Goal: Task Accomplishment & Management: Use online tool/utility

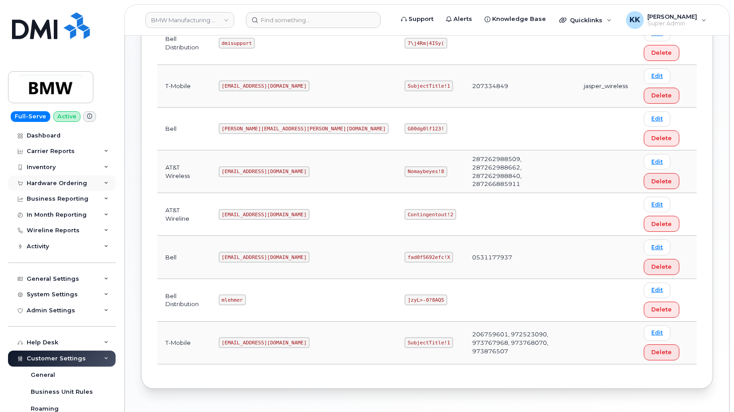
scroll to position [181, 0]
click at [48, 161] on div "Inventory" at bounding box center [62, 167] width 108 height 16
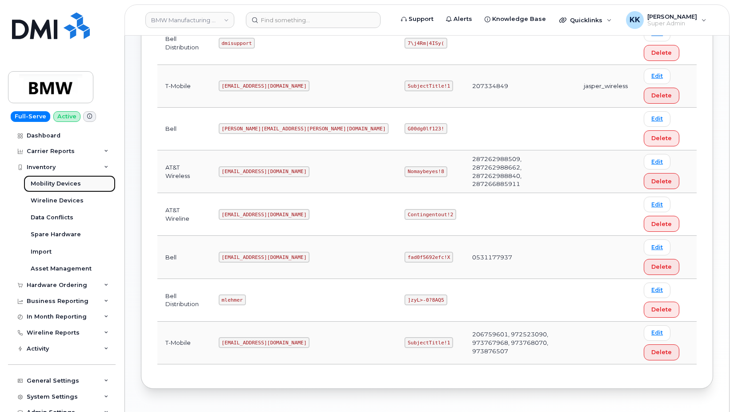
click at [52, 182] on div "Mobility Devices" at bounding box center [56, 184] width 50 height 8
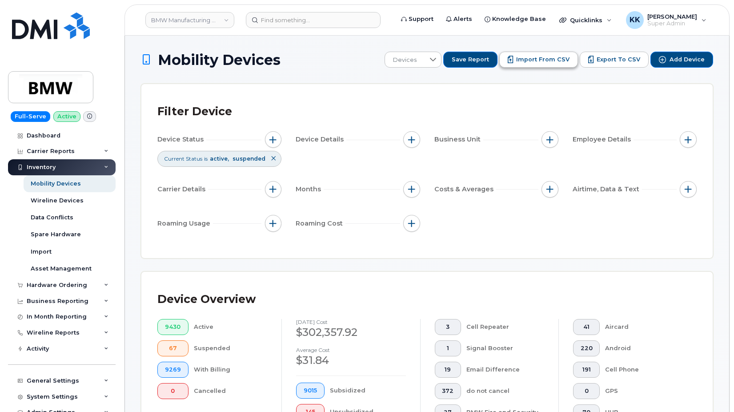
click at [528, 60] on span "Import from CSV" at bounding box center [542, 60] width 53 height 8
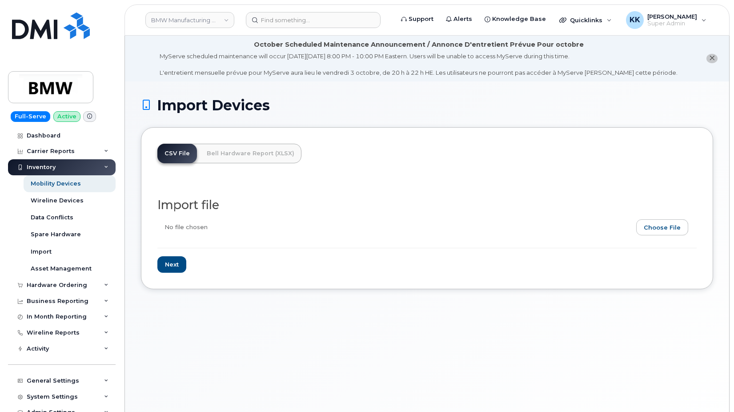
click at [667, 234] on input "file" at bounding box center [423, 229] width 532 height 20
type input "C:\fakepath\BMW AT&T Inventory September 2025.csv"
click at [176, 267] on input "Next" at bounding box center [171, 264] width 29 height 16
type input "Loading..."
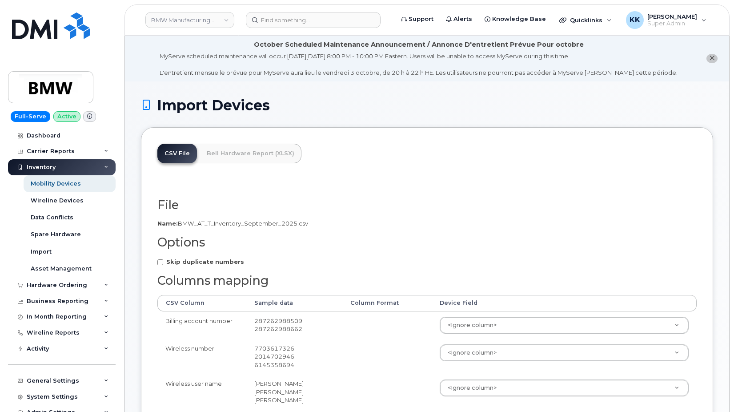
click at [180, 262] on strong "Skip duplicate numbers" at bounding box center [205, 261] width 78 height 7
click at [163, 262] on input "Skip duplicate numbers" at bounding box center [160, 262] width 6 height 6
checkbox input "true"
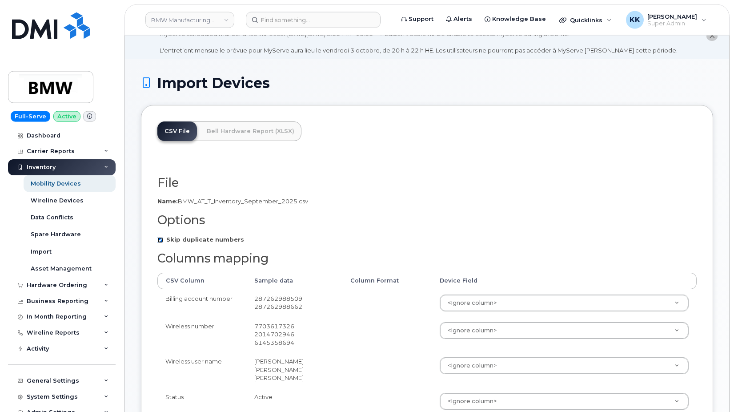
scroll to position [45, 0]
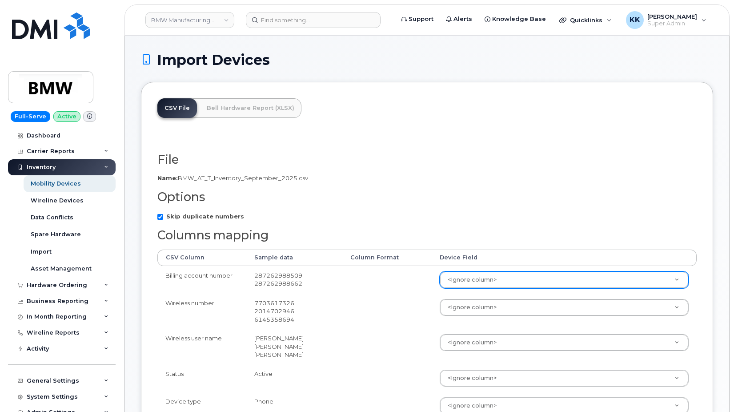
click at [487, 285] on body "BMW Manufacturing Co LLC Support Alerts Knowledge Base Quicklinks Suspend / Can…" at bounding box center [367, 405] width 734 height 900
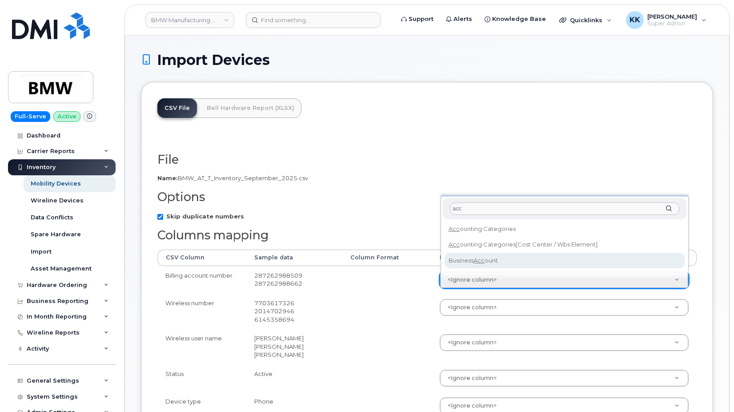
type input "acc"
select select "business_account_id"
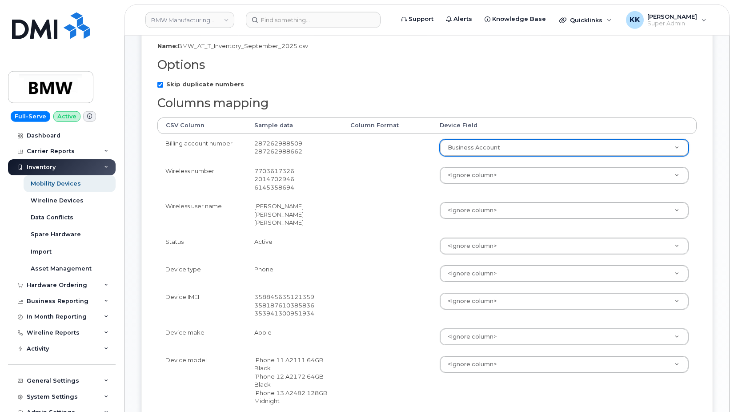
scroll to position [181, 0]
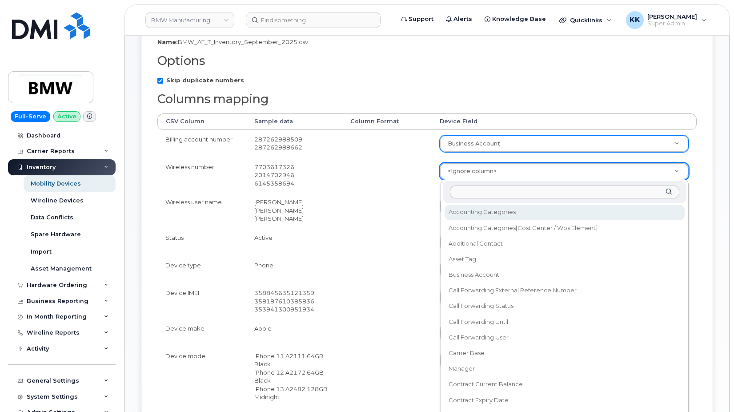
click at [488, 171] on body "BMW Manufacturing Co LLC Support Alerts Knowledge Base Quicklinks Suspend / Can…" at bounding box center [367, 269] width 734 height 900
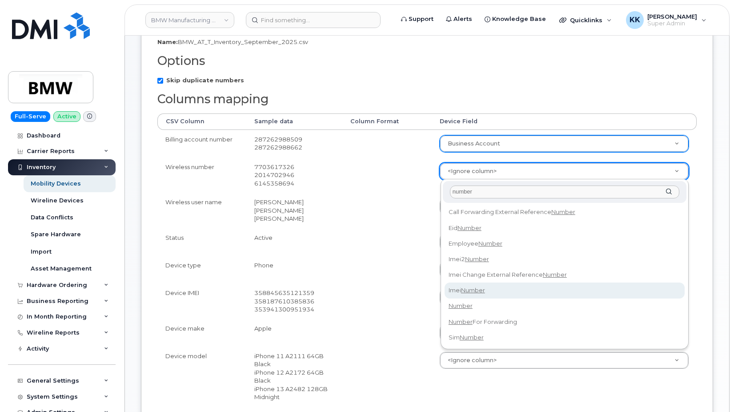
type input "number"
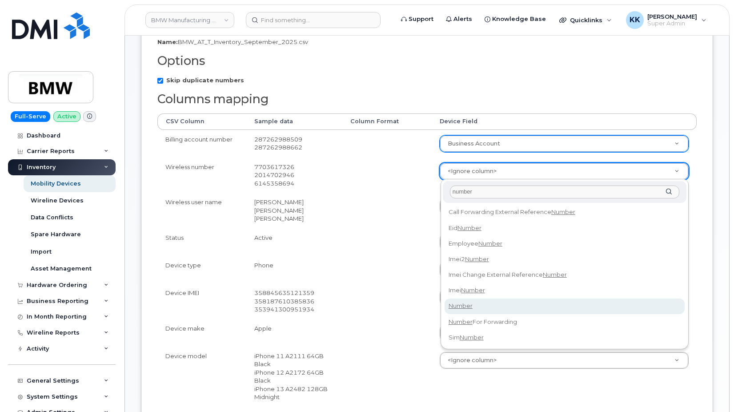
select select "number"
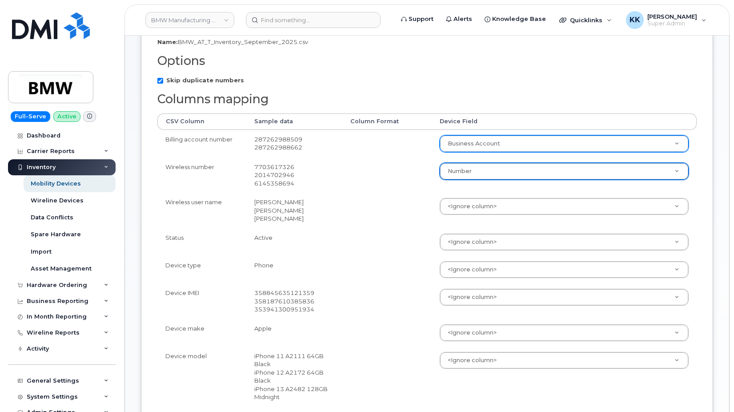
click at [481, 217] on td "<Ignore column> Accounting Categories Accounting Categories[Cost Center / Wbs E…" at bounding box center [564, 211] width 265 height 36
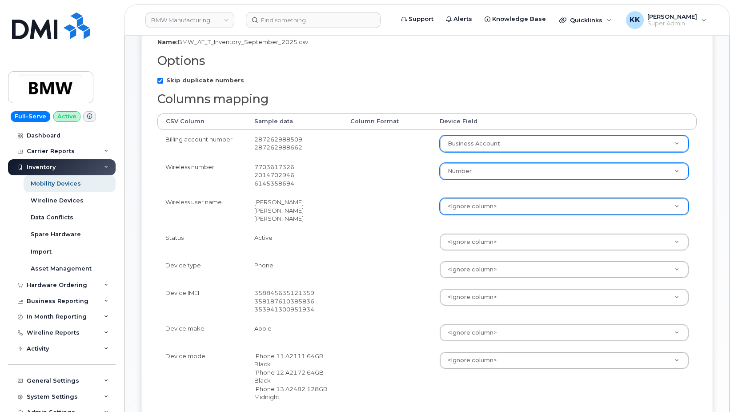
click at [474, 204] on body "BMW Manufacturing Co LLC Support Alerts Knowledge Base Quicklinks Suspend / Can…" at bounding box center [367, 269] width 734 height 900
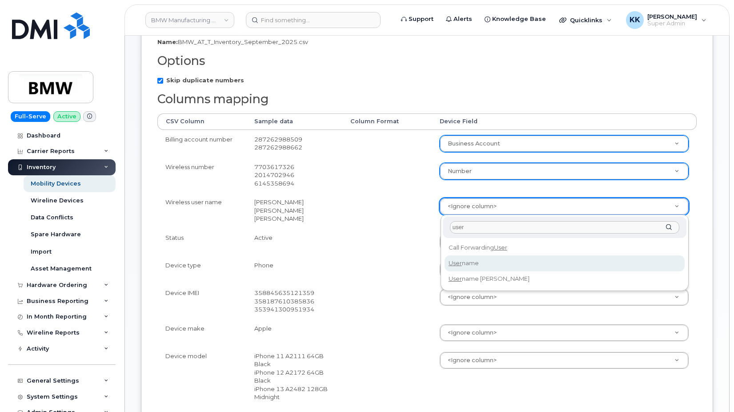
type input "user"
select select "username"
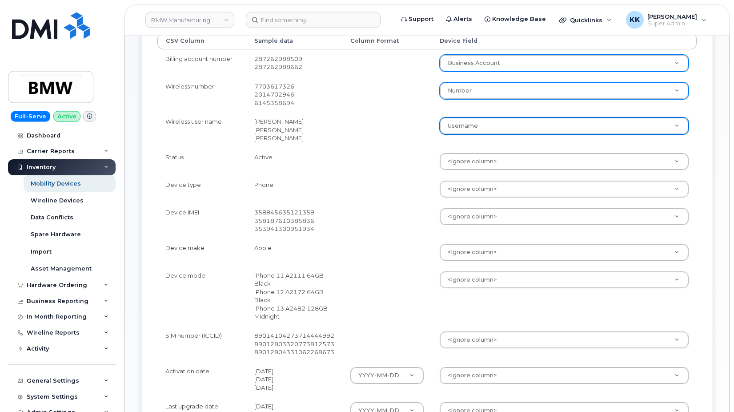
scroll to position [272, 0]
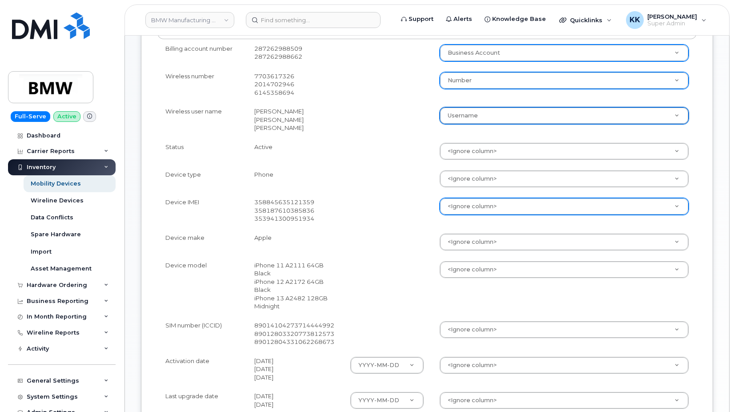
click at [465, 203] on body "BMW Manufacturing Co LLC Support Alerts Knowledge Base Quicklinks Suspend / Can…" at bounding box center [367, 178] width 734 height 900
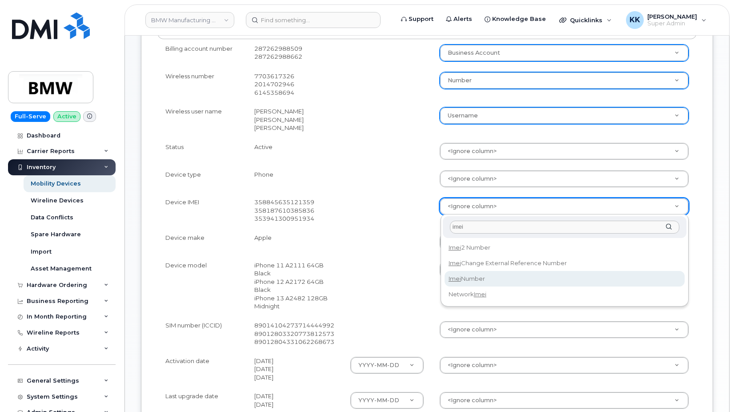
type input "imei"
select select "imei_number"
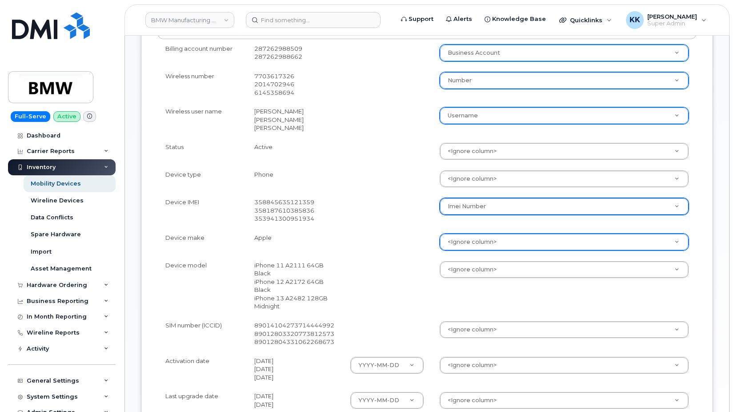
click at [487, 241] on body "BMW Manufacturing Co LLC Support Alerts Knowledge Base Quicklinks Suspend / Can…" at bounding box center [367, 178] width 734 height 900
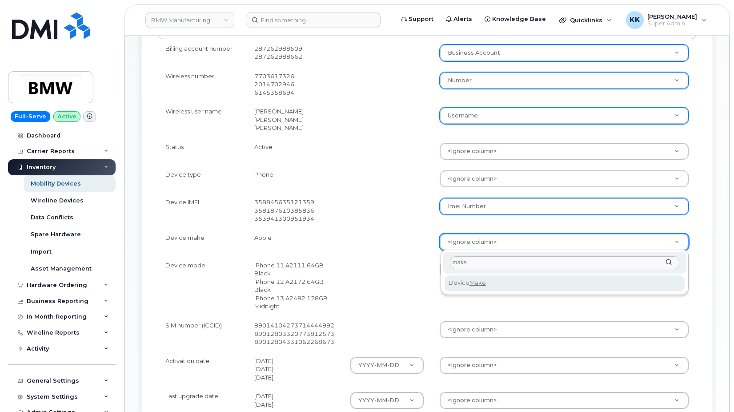
type input "make"
select select "device_make_id"
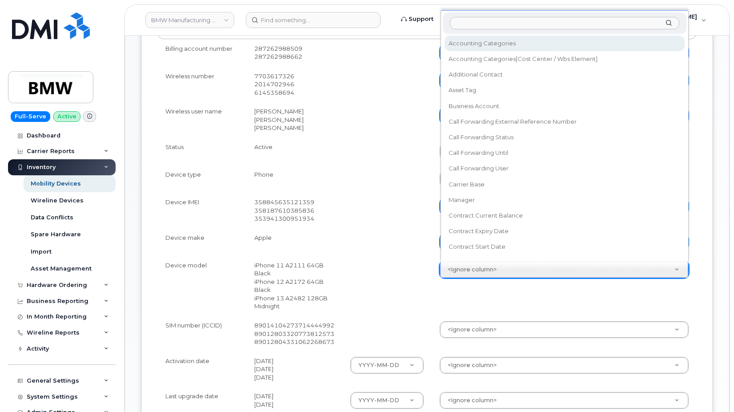
click at [484, 273] on body "BMW Manufacturing Co LLC Support Alerts Knowledge Base Quicklinks Suspend / Can…" at bounding box center [367, 178] width 734 height 900
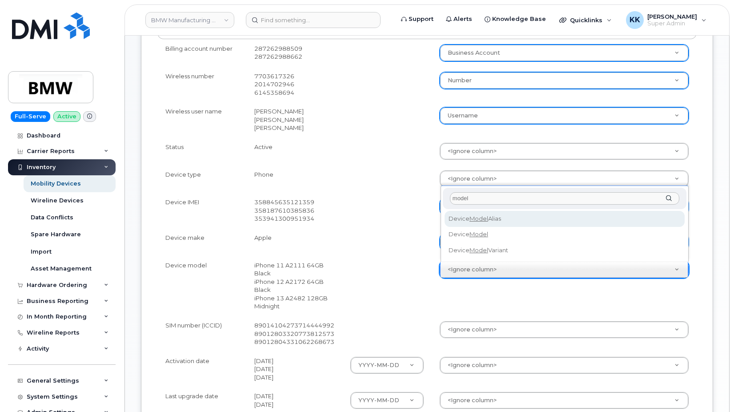
type input "model"
select select "device_model_alias"
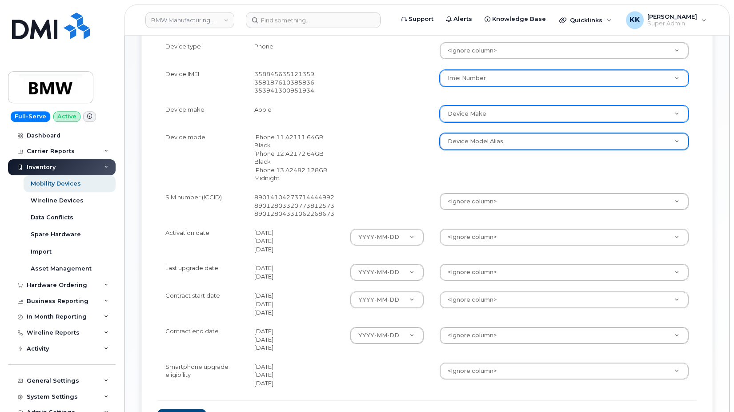
scroll to position [408, 0]
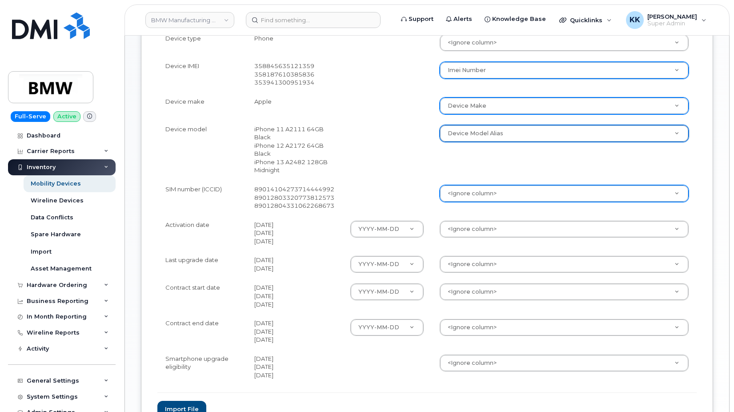
click at [459, 197] on body "BMW Manufacturing Co LLC Support Alerts Knowledge Base Quicklinks Suspend / Can…" at bounding box center [367, 42] width 734 height 900
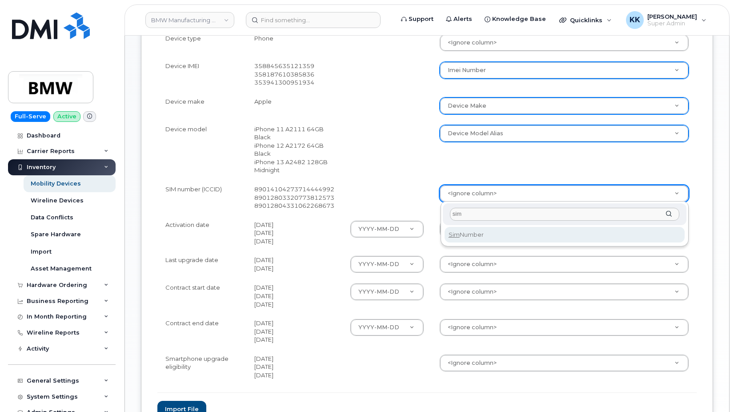
type input "sim"
select select "sim_number"
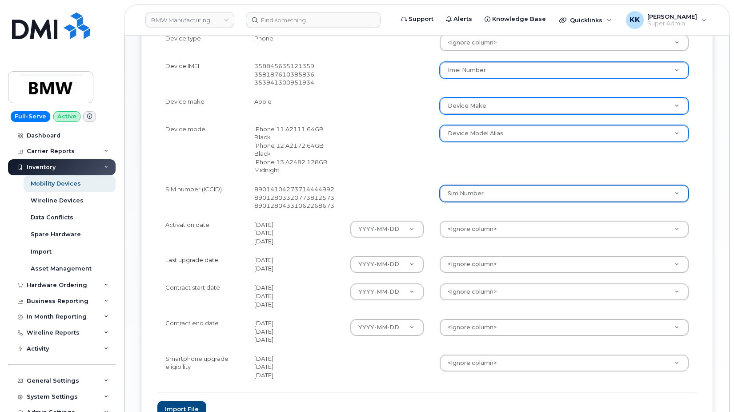
click at [476, 230] on body "BMW Manufacturing Co LLC Support Alerts Knowledge Base Quicklinks Suspend / Can…" at bounding box center [367, 42] width 734 height 900
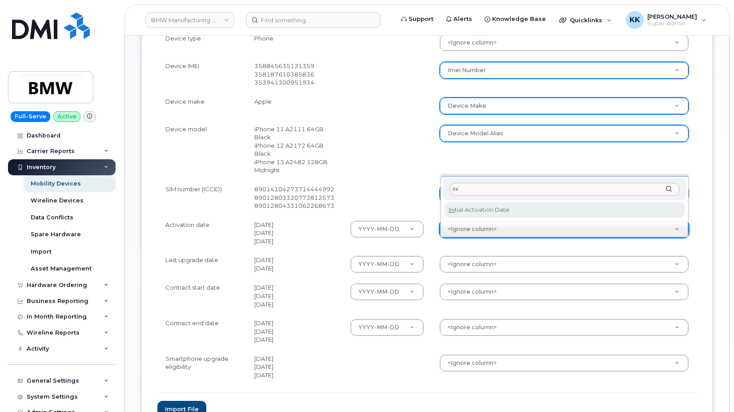
type input "ini"
select select "initial_activation_date"
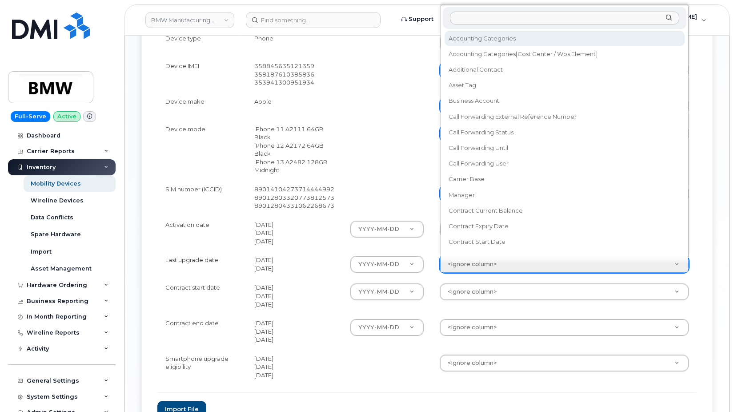
click at [471, 262] on body "BMW Manufacturing Co LLC Support Alerts Knowledge Base Quicklinks Suspend / Can…" at bounding box center [367, 42] width 734 height 900
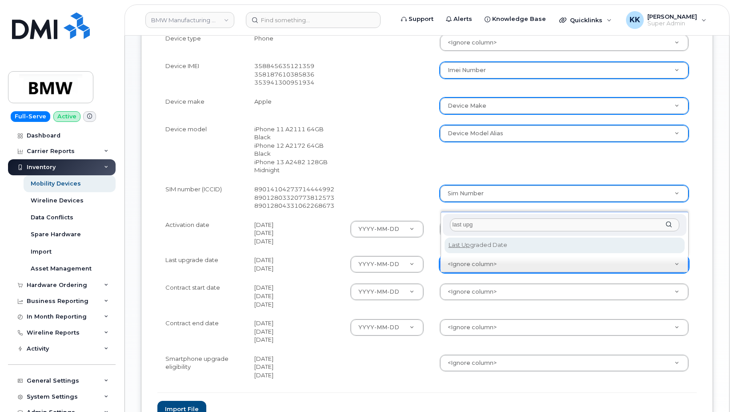
type input "last upg"
select select "last_upgraded_date"
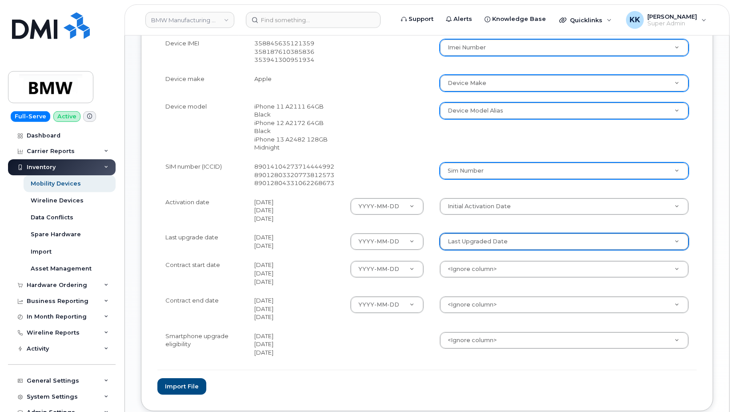
scroll to position [454, 0]
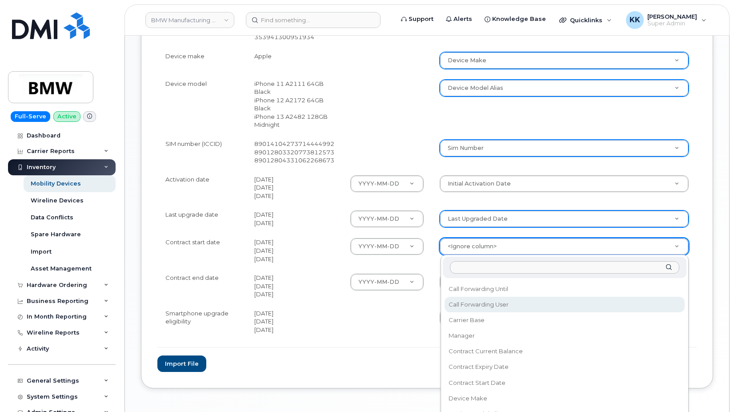
scroll to position [122, 0]
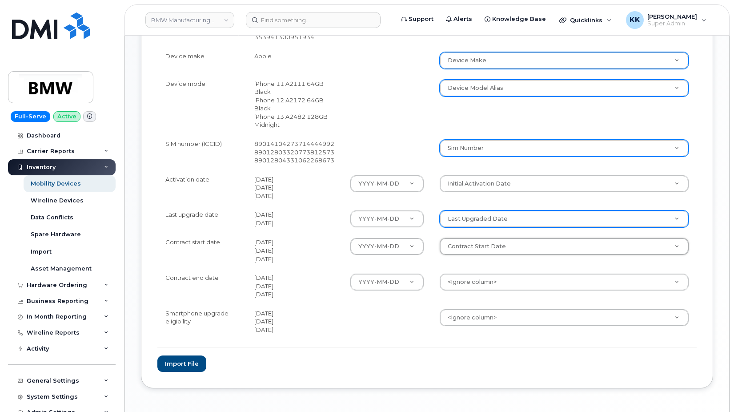
select select "contract_start_date"
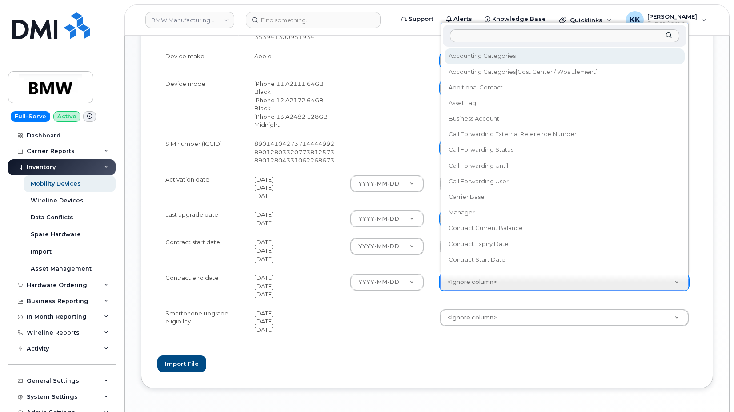
scroll to position [8, 0]
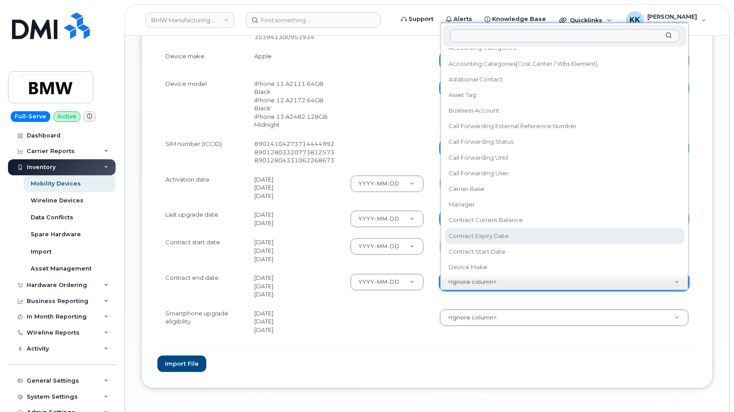
select select "contract_expiry_date"
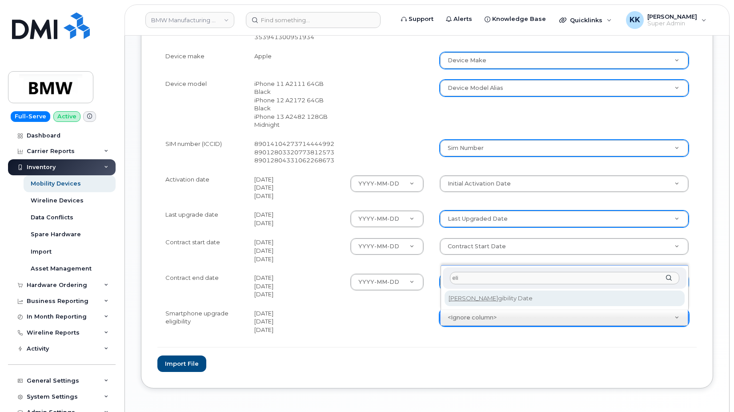
type input "eli"
select select "eligibility_date"
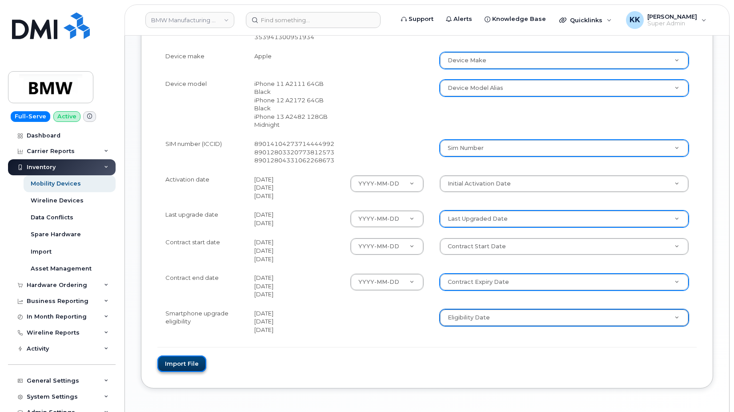
click at [189, 361] on button "Import file" at bounding box center [181, 363] width 49 height 16
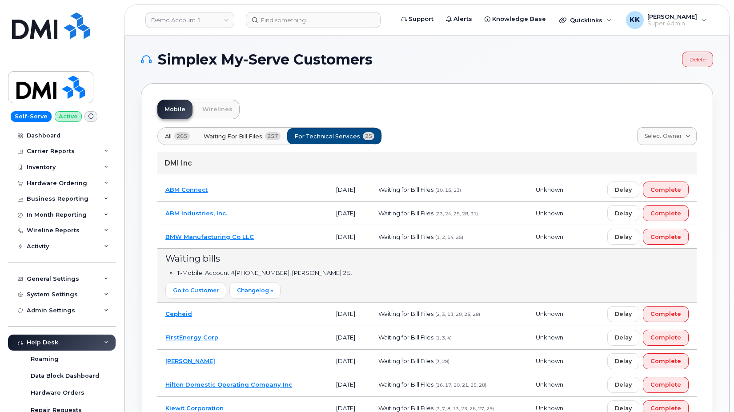
scroll to position [393, 0]
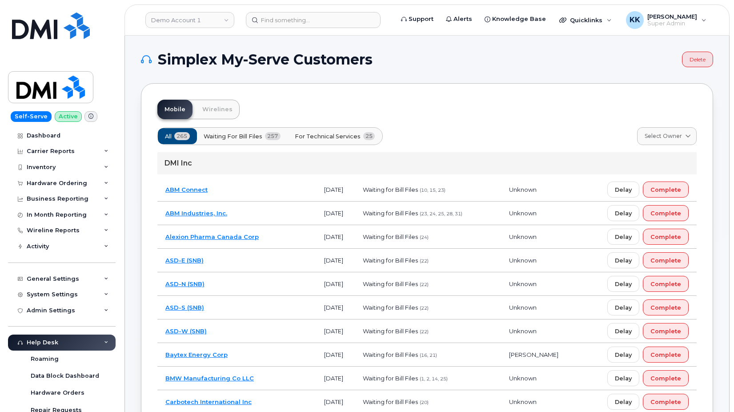
click at [340, 136] on span "For Technical Services" at bounding box center [328, 136] width 66 height 8
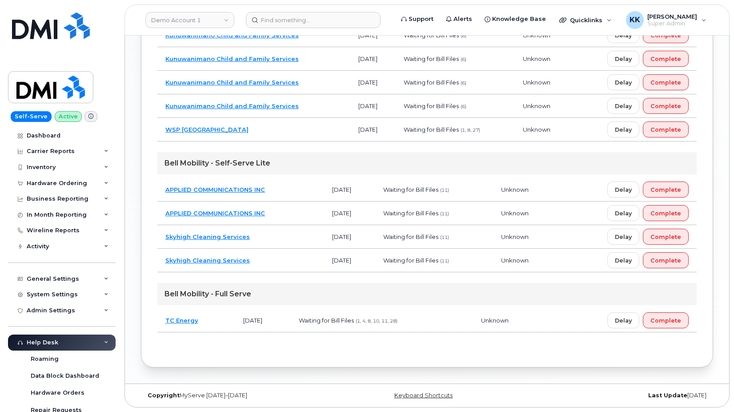
scroll to position [399, 0]
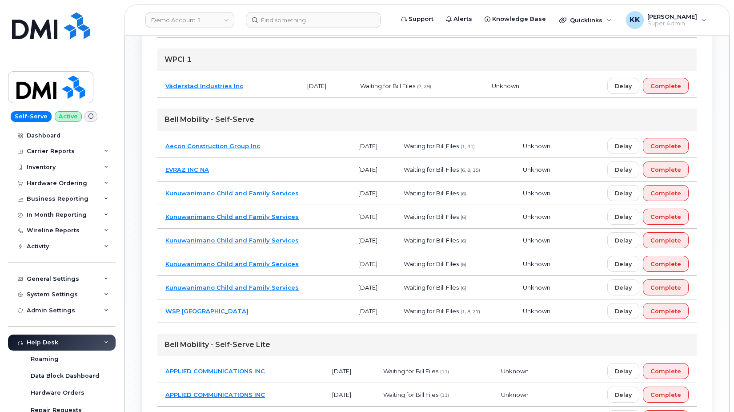
click at [270, 165] on td "EVRAZ INC NA" at bounding box center [253, 170] width 193 height 24
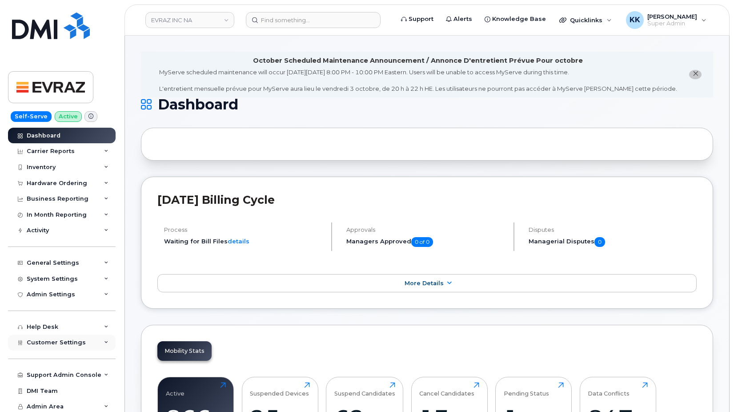
click at [50, 344] on span "Customer Settings" at bounding box center [56, 342] width 59 height 7
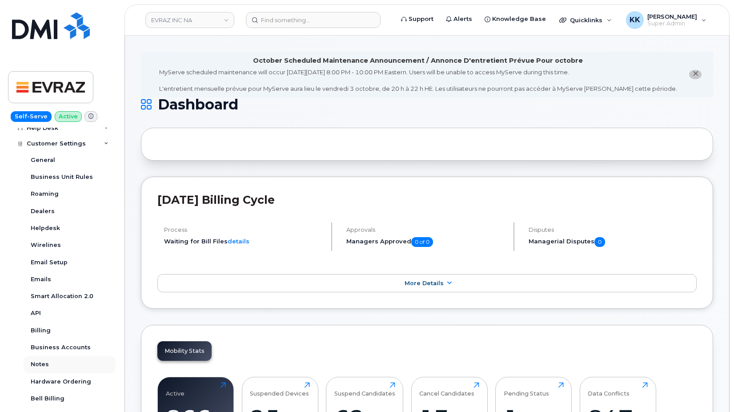
scroll to position [256, 0]
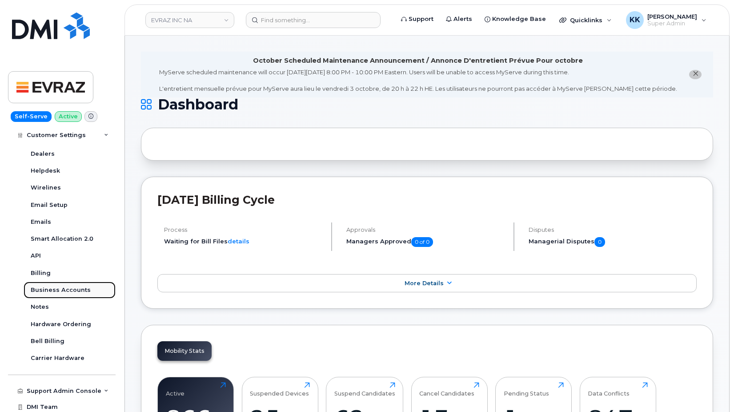
click at [62, 293] on div "Business Accounts" at bounding box center [61, 290] width 60 height 8
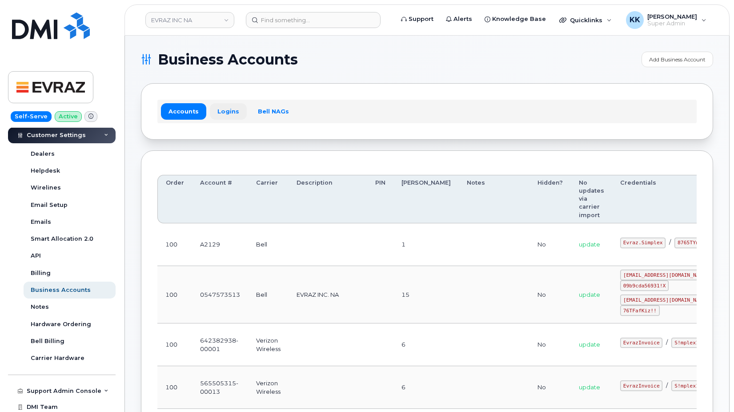
click at [227, 115] on link "Logins" at bounding box center [228, 111] width 37 height 16
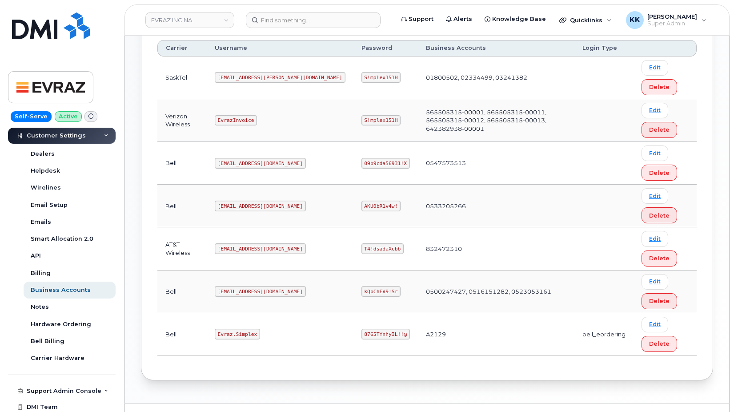
scroll to position [272, 0]
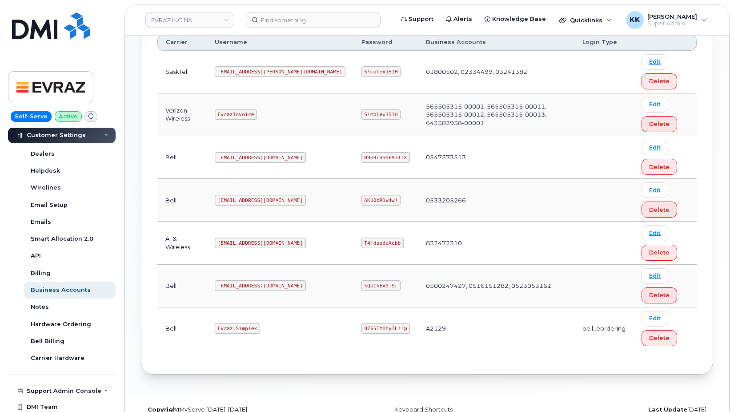
click at [235, 244] on code "[EMAIL_ADDRESS][DOMAIN_NAME]" at bounding box center [260, 243] width 91 height 11
click at [362, 243] on code "T4!dsadaXcbb" at bounding box center [383, 243] width 42 height 11
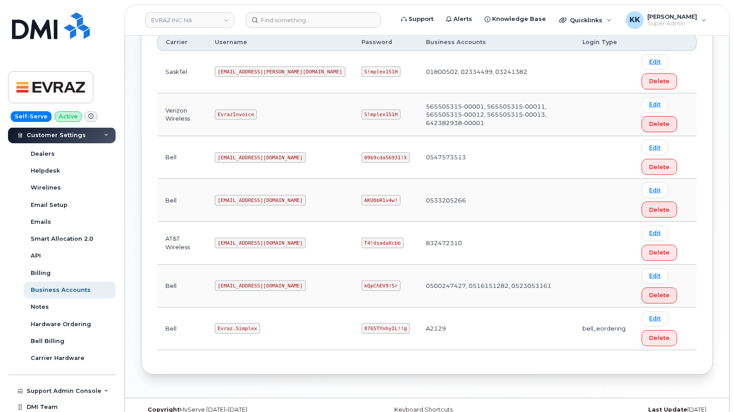
click at [362, 243] on code "T4!dsadaXcbb" at bounding box center [383, 243] width 42 height 11
